Goal: Find specific page/section: Find specific page/section

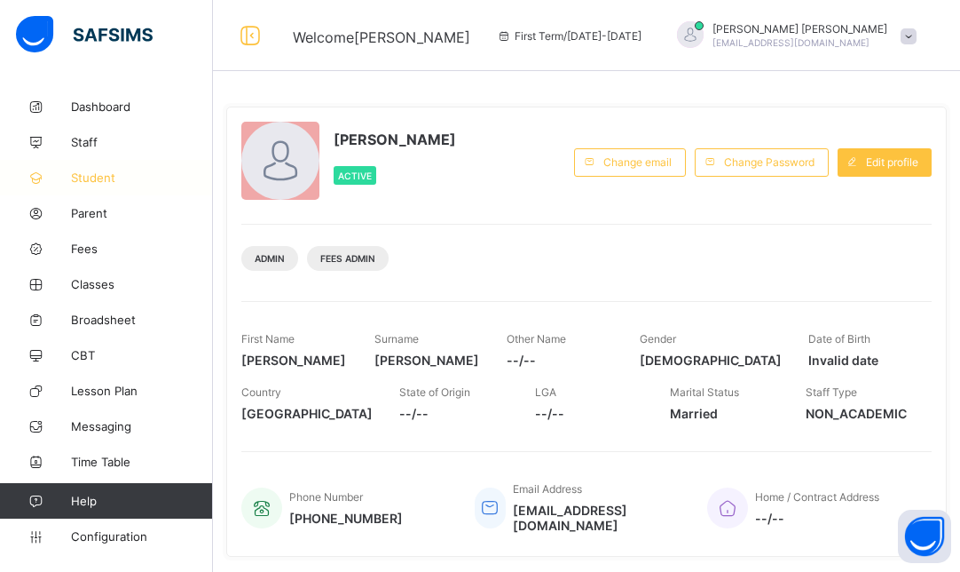
click at [107, 172] on span "Student" at bounding box center [142, 177] width 142 height 14
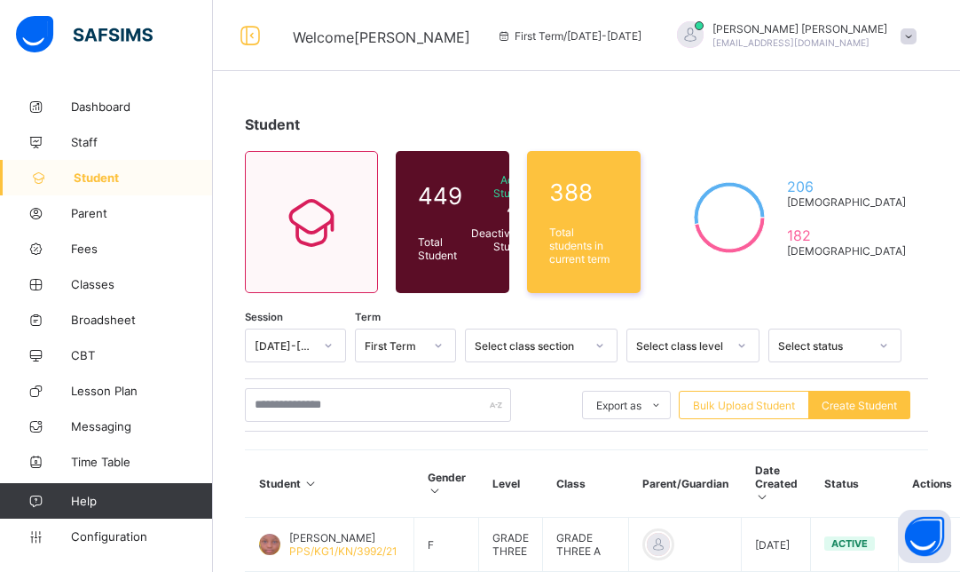
click at [679, 344] on div "Select class level" at bounding box center [693, 345] width 133 height 34
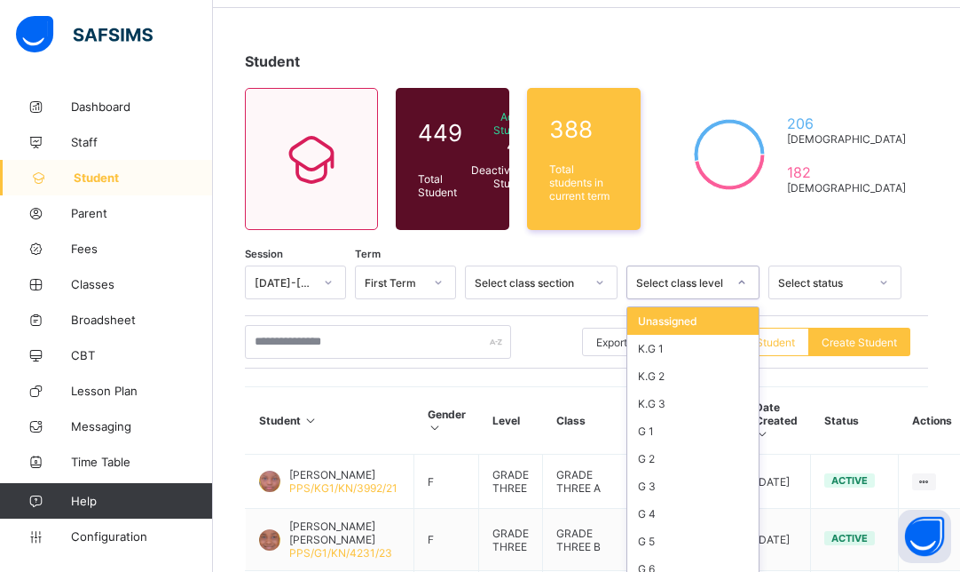
scroll to position [69, 0]
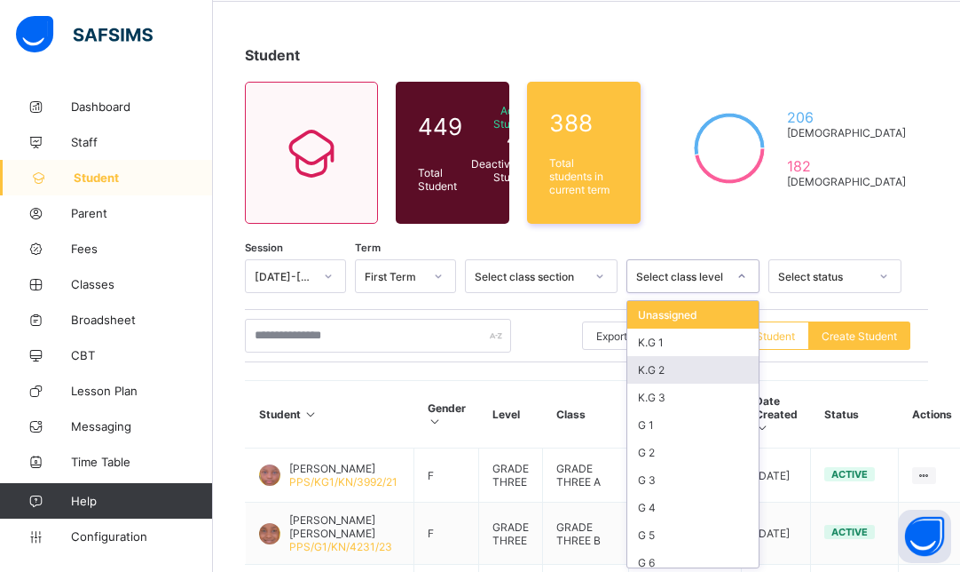
click at [668, 367] on div "K.G 2" at bounding box center [692, 370] width 131 height 28
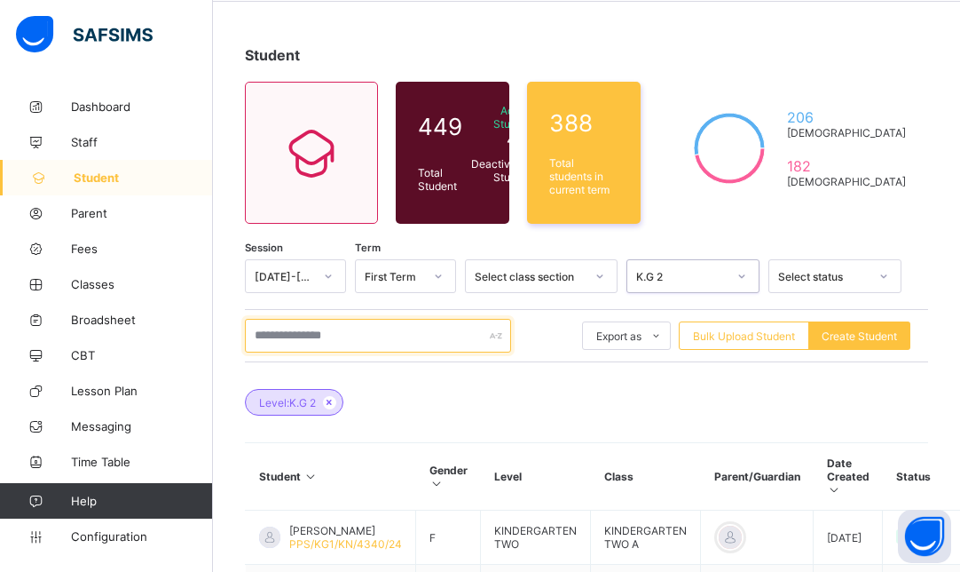
click at [401, 330] on input "text" at bounding box center [378, 336] width 266 height 34
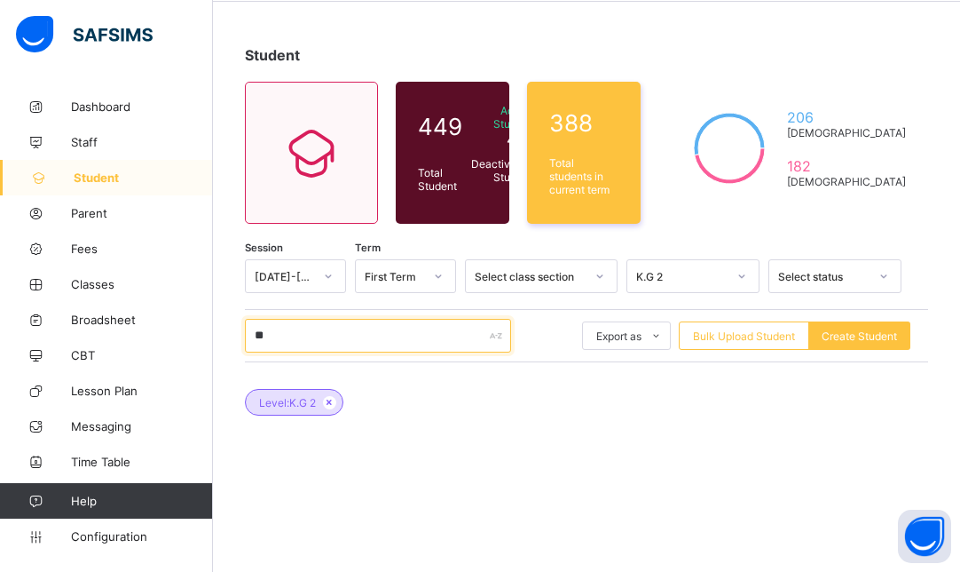
type input "*"
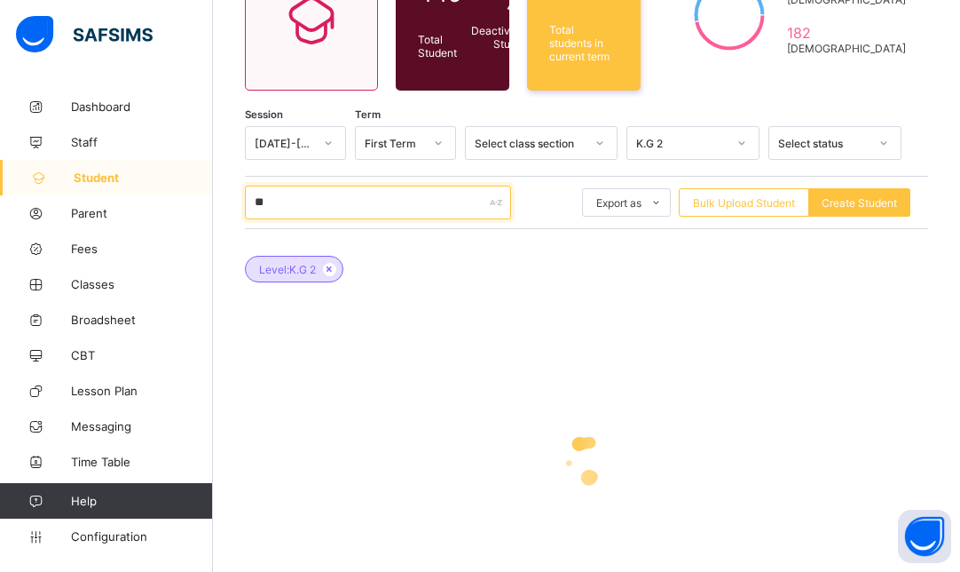
scroll to position [211, 0]
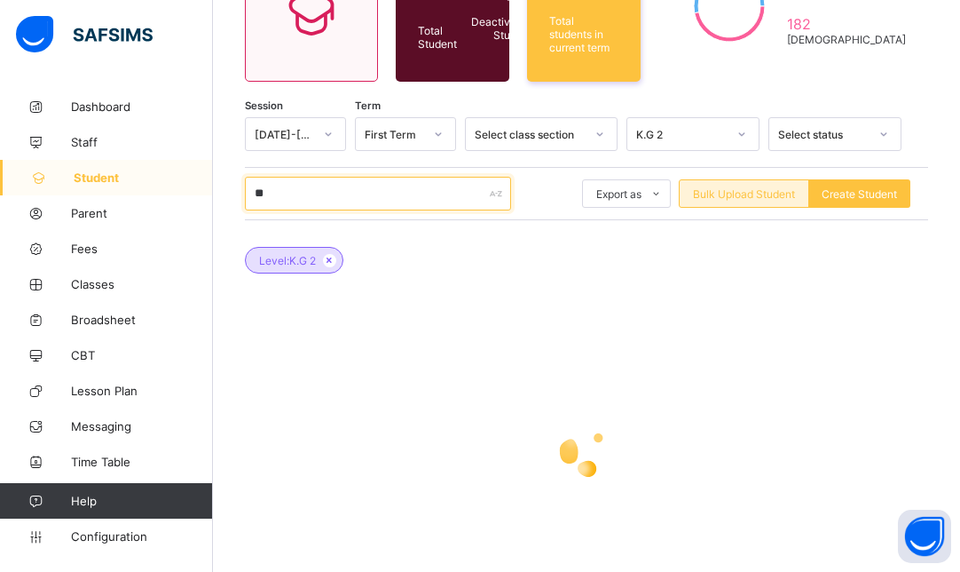
type input "*"
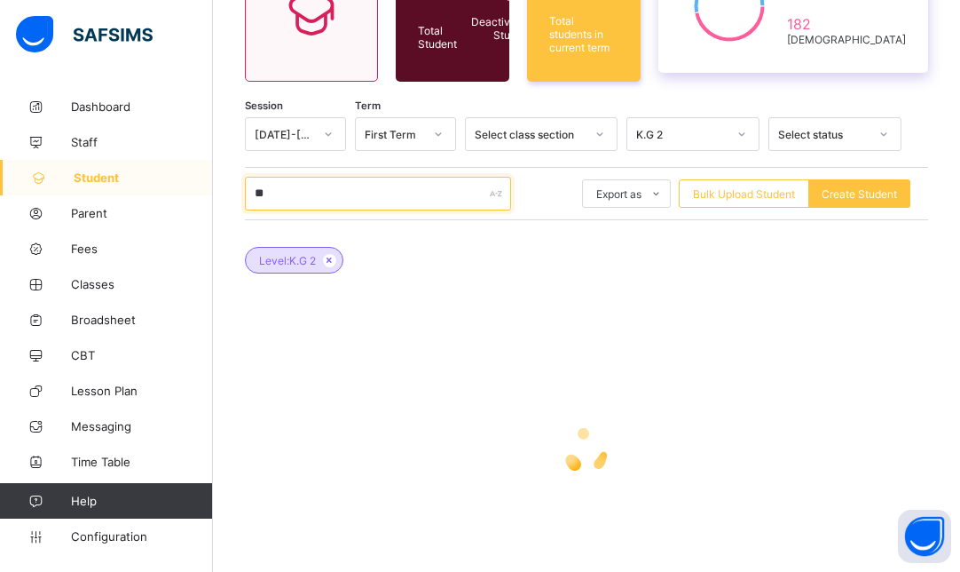
type input "*"
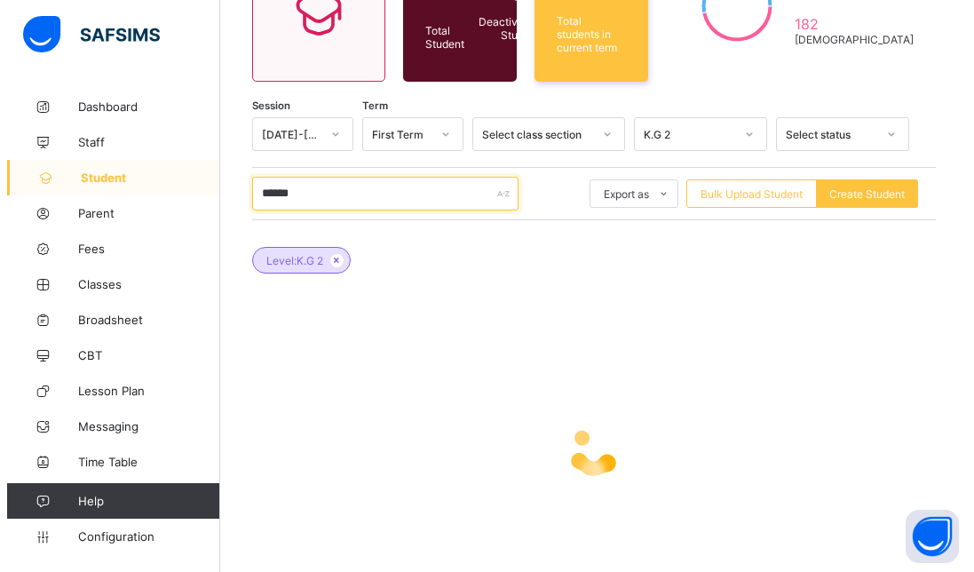
scroll to position [0, 0]
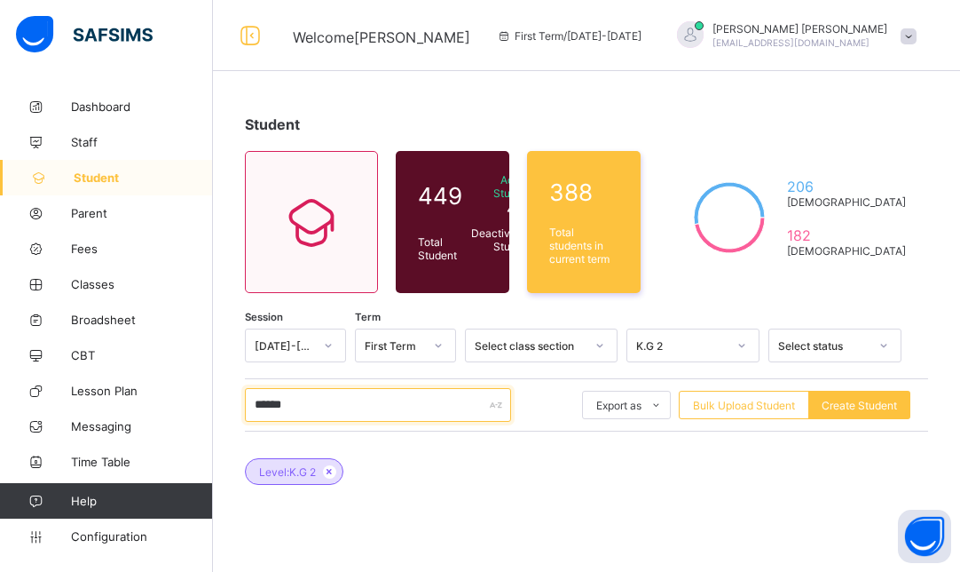
type input "******"
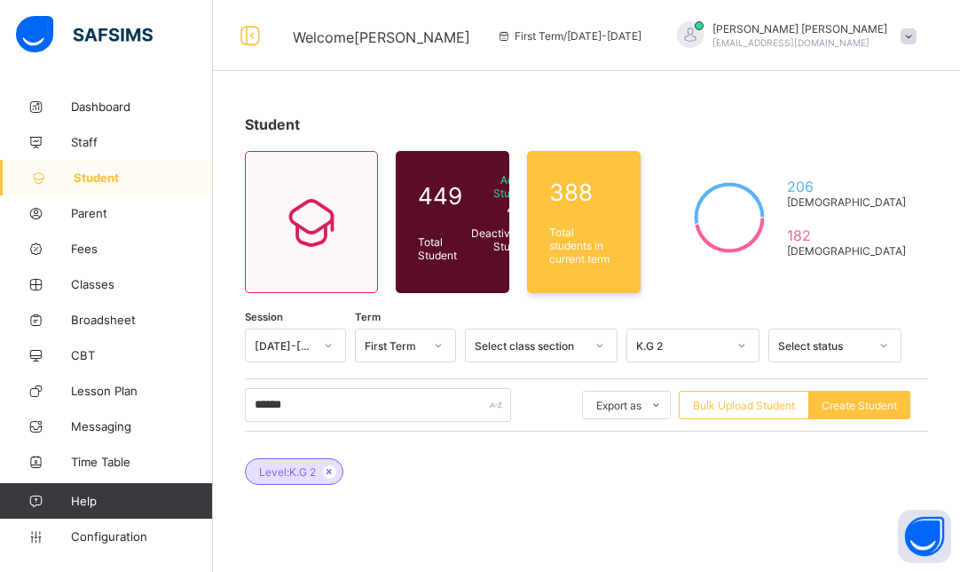
click at [870, 41] on span "simmusanju@gmail.com" at bounding box center [791, 42] width 157 height 11
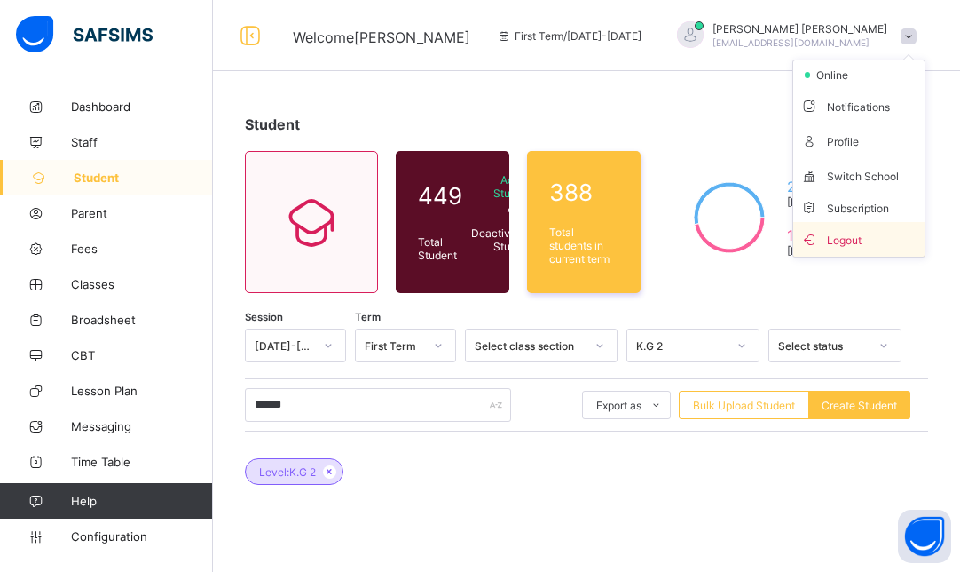
click at [864, 240] on span "Logout" at bounding box center [859, 239] width 117 height 20
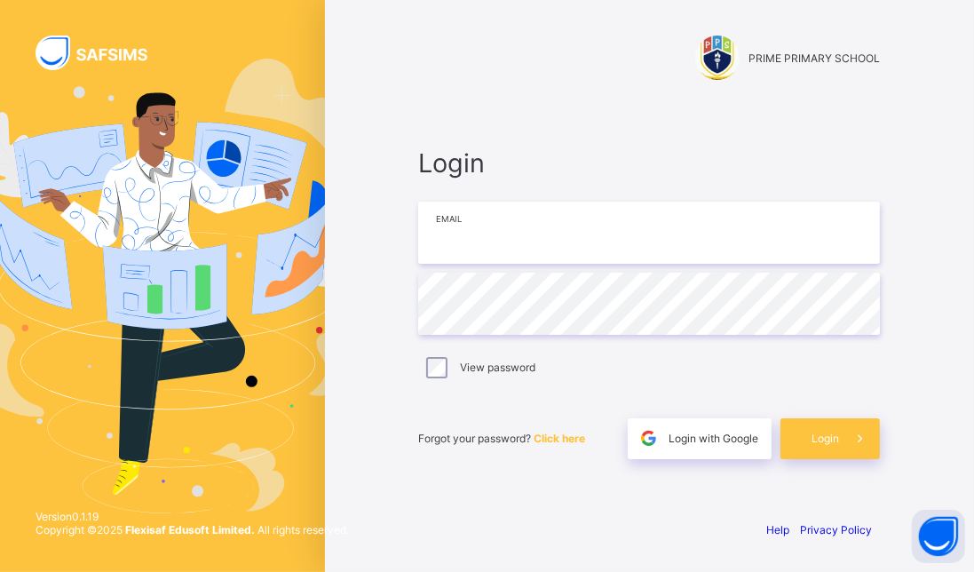
type input "**********"
